Goal: Task Accomplishment & Management: Complete application form

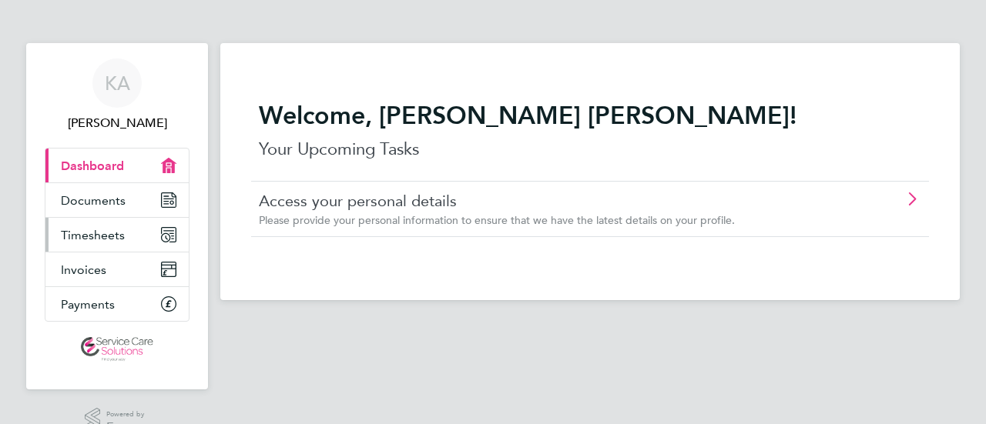
click at [62, 233] on span "Timesheets" at bounding box center [93, 235] width 64 height 15
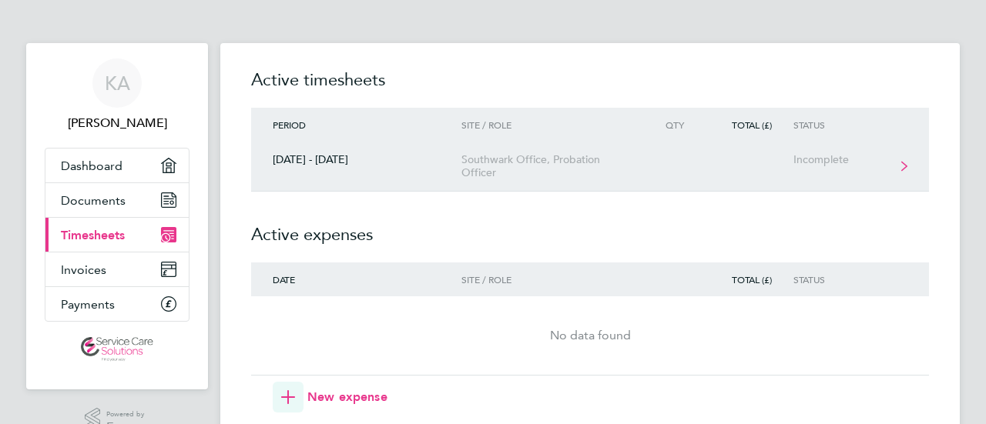
click at [505, 159] on div "Southwark Office, Probation Officer" at bounding box center [549, 166] width 176 height 26
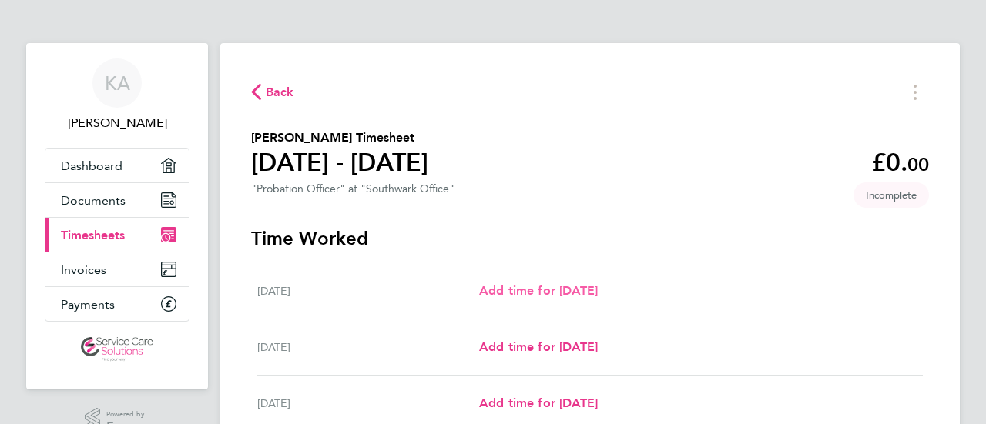
click at [578, 297] on span "Add time for [DATE]" at bounding box center [538, 290] width 119 height 15
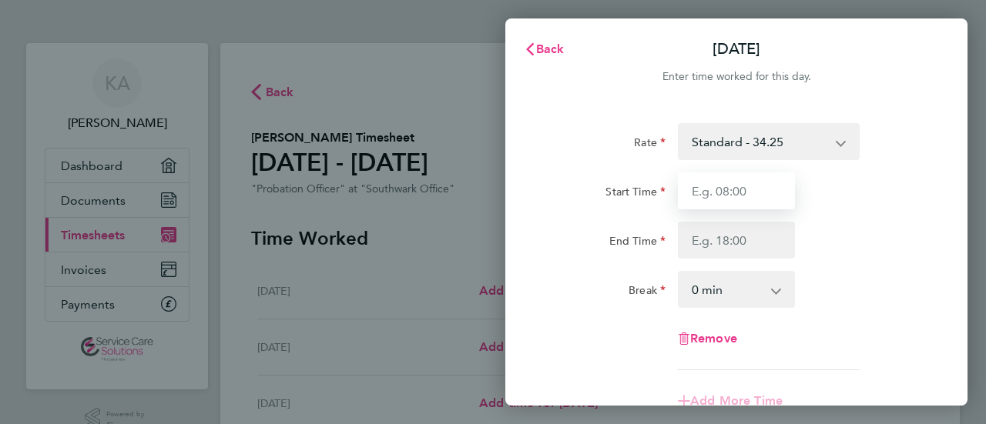
click at [746, 199] on input "Start Time" at bounding box center [736, 191] width 117 height 37
type input "07:40"
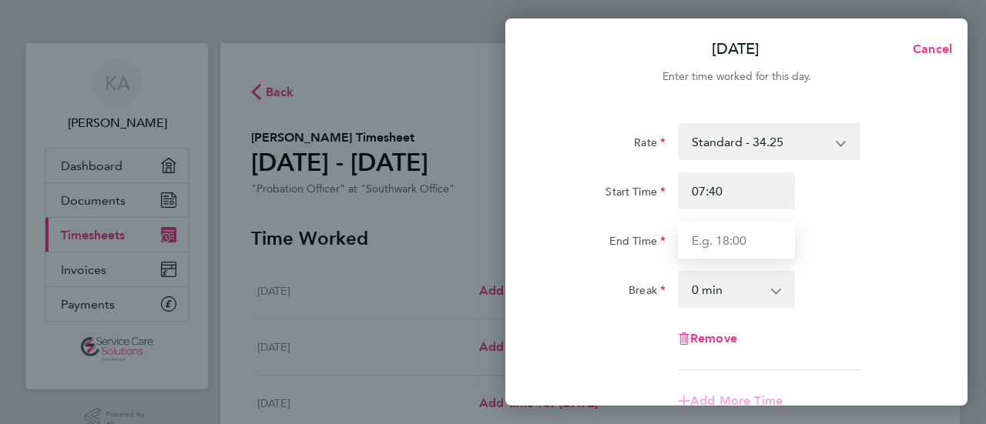
click at [719, 234] on input "End Time" at bounding box center [736, 240] width 117 height 37
type input "17:00"
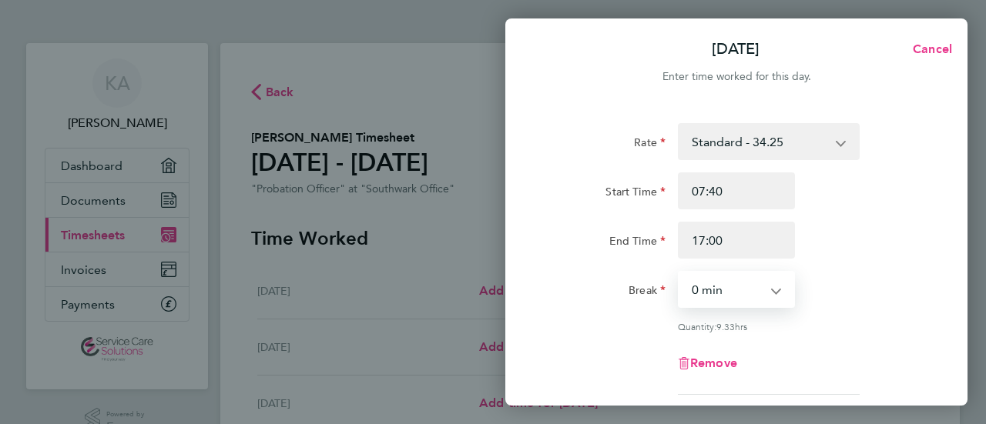
click at [699, 281] on select "0 min 15 min 30 min 45 min 60 min 75 min 90 min" at bounding box center [727, 290] width 96 height 34
select select "30"
click at [679, 273] on select "0 min 15 min 30 min 45 min 60 min 75 min 90 min" at bounding box center [727, 290] width 96 height 34
click at [941, 384] on div "Rate Standard - 34.25 Start Time 07:40 End Time 17:00 Break 0 min 15 min 30 min…" at bounding box center [736, 342] width 462 height 475
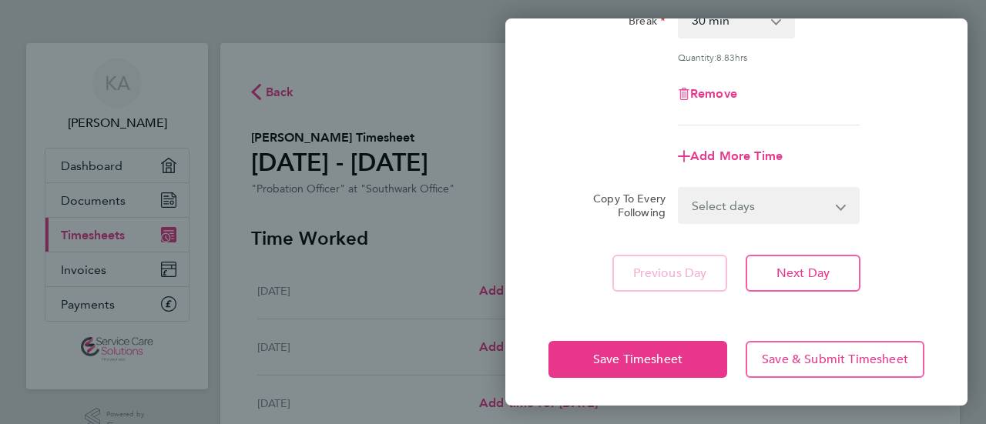
scroll to position [271, 0]
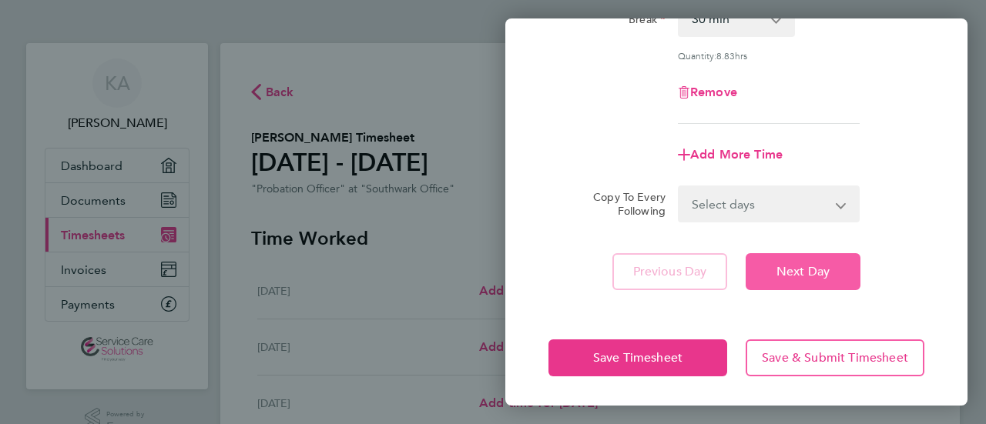
click at [797, 272] on span "Next Day" at bounding box center [802, 271] width 53 height 15
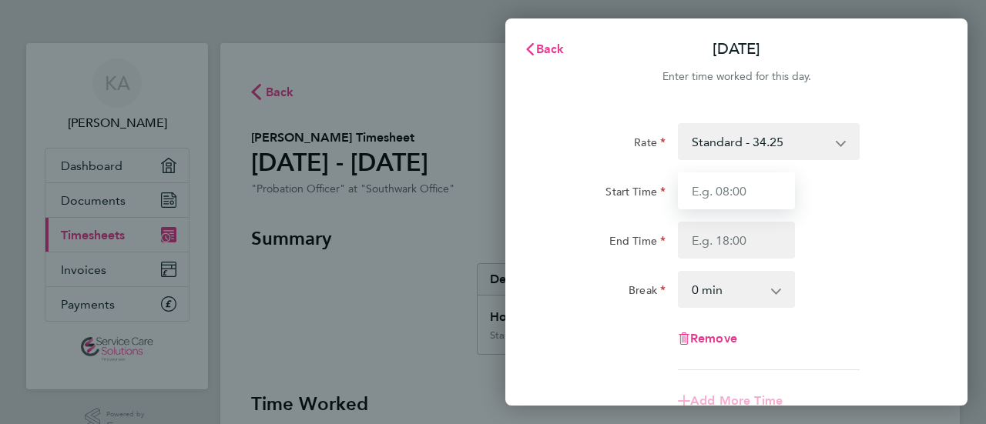
click at [746, 192] on input "Start Time" at bounding box center [736, 191] width 117 height 37
type input "07:15"
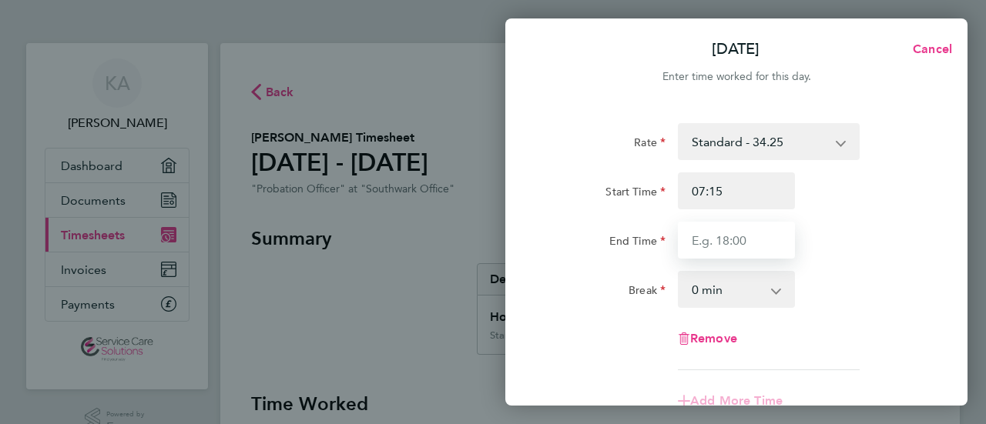
click at [709, 244] on input "End Time" at bounding box center [736, 240] width 117 height 37
type input "17:00"
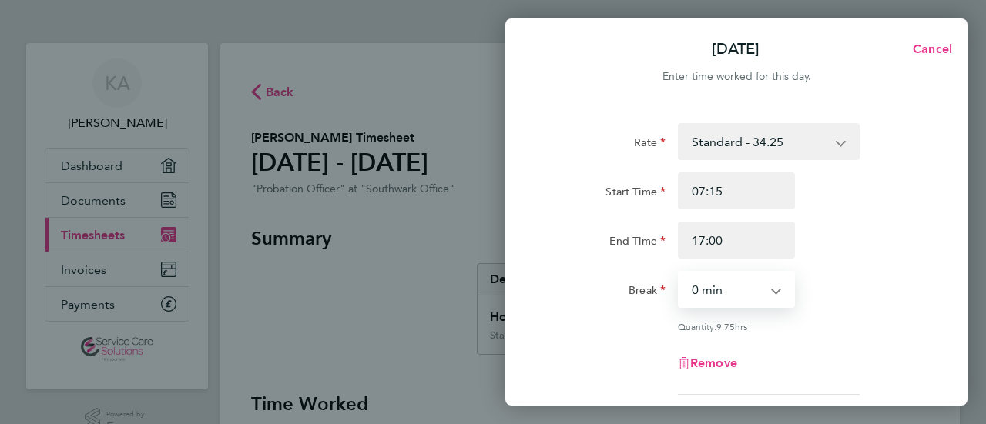
drag, startPoint x: 712, startPoint y: 293, endPoint x: 693, endPoint y: 298, distance: 19.1
click at [693, 298] on select "0 min 15 min 30 min 45 min 60 min 75 min 90 min" at bounding box center [727, 290] width 96 height 34
select select "30"
click at [679, 273] on select "0 min 15 min 30 min 45 min 60 min 75 min 90 min" at bounding box center [727, 290] width 96 height 34
drag, startPoint x: 880, startPoint y: 253, endPoint x: 941, endPoint y: 176, distance: 98.2
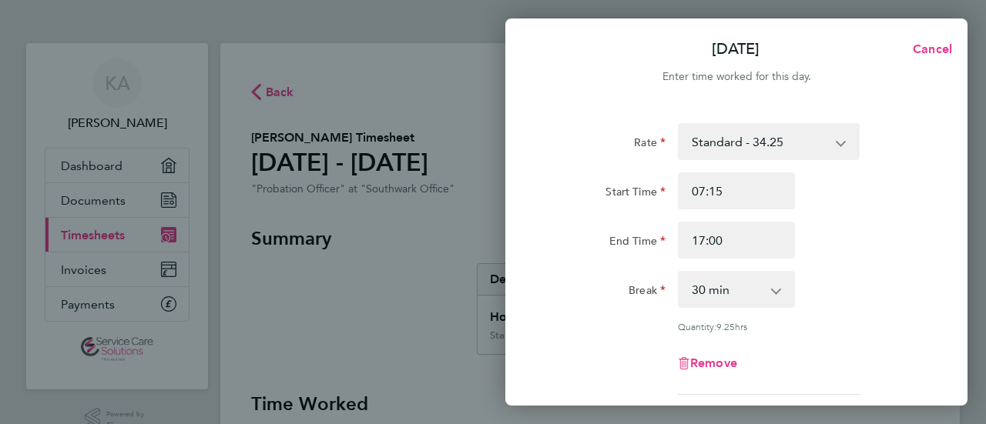
click at [941, 176] on div "Rate Standard - 34.25 Start Time 07:15 End Time 17:00 Break 0 min 15 min 30 min…" at bounding box center [736, 342] width 462 height 475
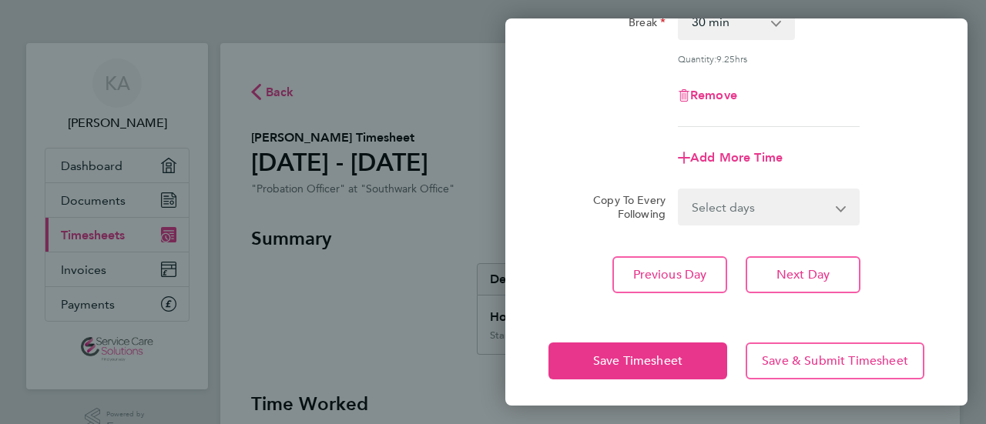
scroll to position [271, 0]
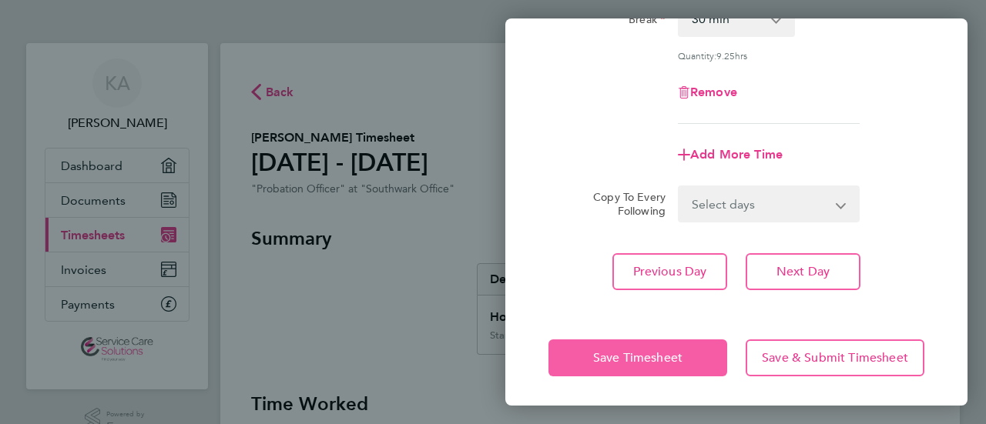
click at [619, 340] on button "Save Timesheet" at bounding box center [637, 358] width 179 height 37
